Goal: Task Accomplishment & Management: Manage account settings

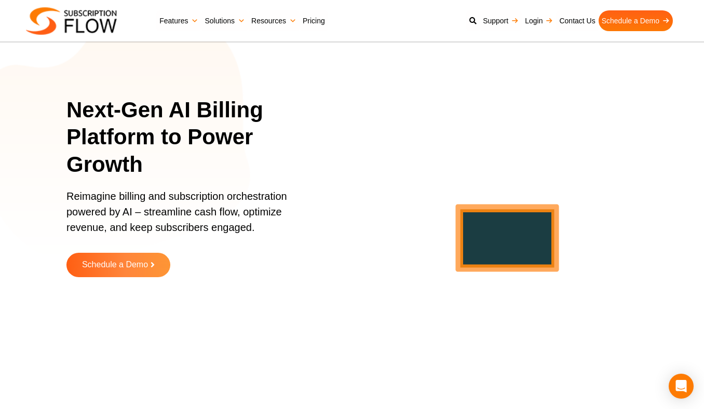
click at [522, 23] on link "Login" at bounding box center [539, 20] width 34 height 21
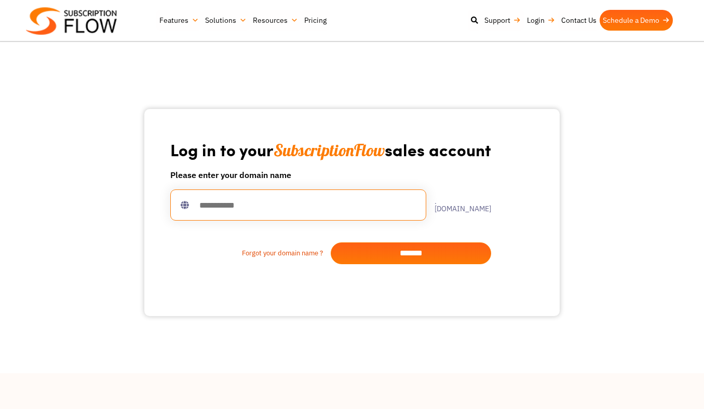
click at [233, 221] on input "text" at bounding box center [298, 205] width 256 height 31
type input "**********"
